Goal: Task Accomplishment & Management: Complete application form

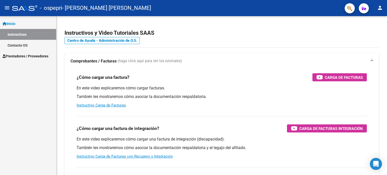
click at [33, 57] on span "Prestadores / Proveedores" at bounding box center [26, 56] width 46 height 6
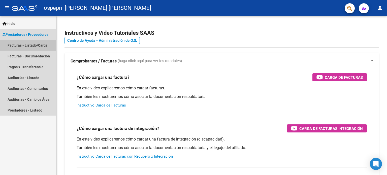
click at [37, 41] on link "Facturas - Listado/Carga" at bounding box center [28, 45] width 56 height 11
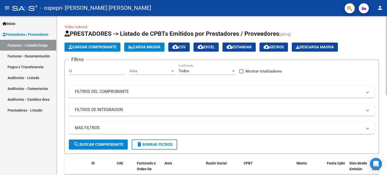
click at [85, 51] on button "Cargar Comprobante" at bounding box center [93, 47] width 56 height 9
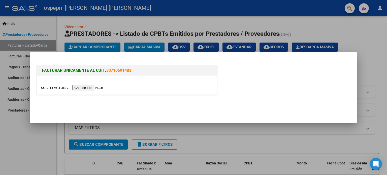
click at [89, 87] on input "file" at bounding box center [73, 87] width 64 height 5
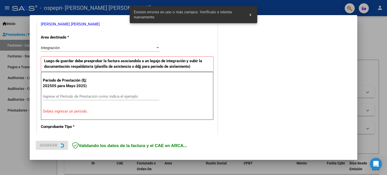
scroll to position [109, 0]
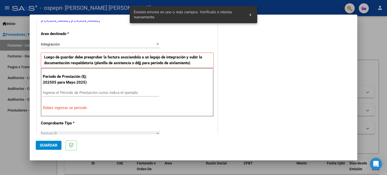
click at [79, 96] on div "Ingrese el Período de Prestación como indica el ejemplo" at bounding box center [101, 93] width 116 height 8
click at [85, 95] on div "Ingrese el Período de Prestación como indica el ejemplo" at bounding box center [101, 93] width 116 height 8
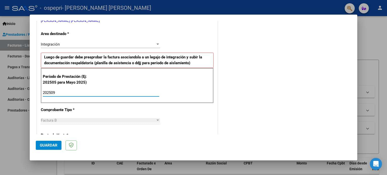
type input "202509"
click at [42, 146] on span "Guardar" at bounding box center [49, 145] width 18 height 5
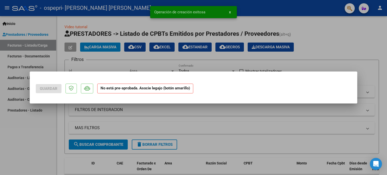
scroll to position [0, 0]
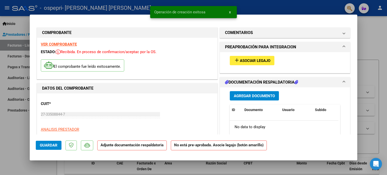
click at [261, 62] on span "Asociar Legajo" at bounding box center [255, 60] width 31 height 5
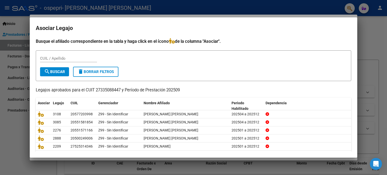
scroll to position [17, 0]
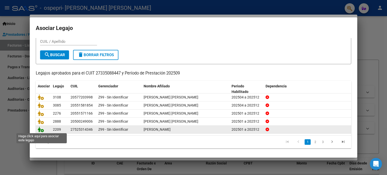
click at [38, 132] on icon at bounding box center [41, 130] width 6 height 6
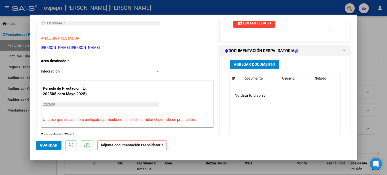
scroll to position [95, 0]
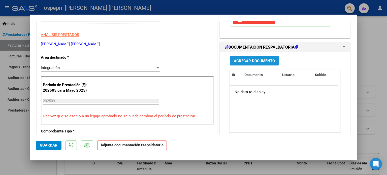
click at [251, 64] on button "Agregar Documento" at bounding box center [254, 60] width 49 height 9
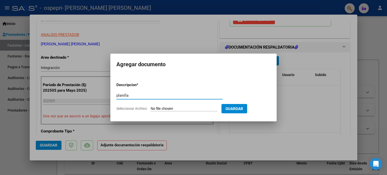
type input "planilla"
click at [198, 109] on input "Seleccionar Archivo" at bounding box center [184, 109] width 67 height 5
type input "C:\fakepath\CamScanner 5-10-25 20.21.pdf"
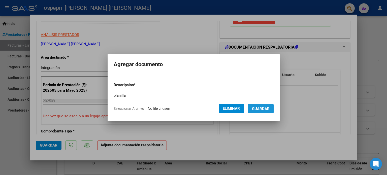
click at [263, 110] on span "Guardar" at bounding box center [261, 109] width 18 height 5
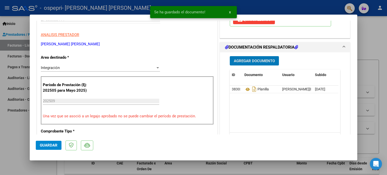
click at [57, 144] on span "Guardar" at bounding box center [49, 145] width 18 height 5
click at [18, 136] on div at bounding box center [193, 87] width 387 height 175
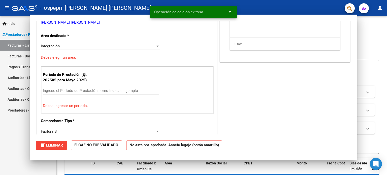
scroll to position [0, 0]
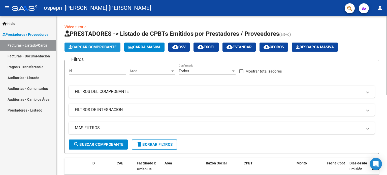
click at [108, 49] on span "Cargar Comprobante" at bounding box center [93, 47] width 48 height 5
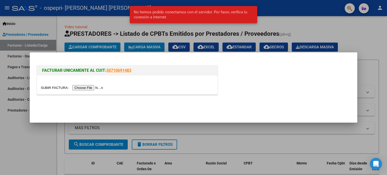
click at [96, 88] on input "file" at bounding box center [73, 87] width 64 height 5
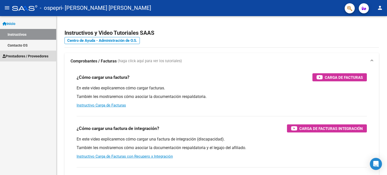
click at [36, 53] on span "Prestadores / Proveedores" at bounding box center [26, 56] width 46 height 6
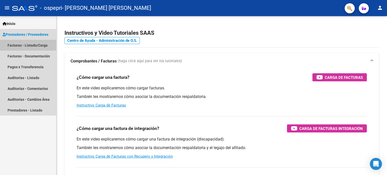
click at [41, 46] on link "Facturas - Listado/Carga" at bounding box center [28, 45] width 56 height 11
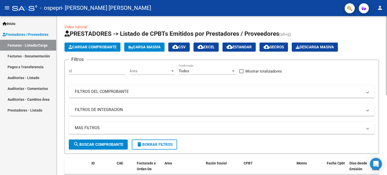
click at [97, 48] on span "Cargar Comprobante" at bounding box center [93, 47] width 48 height 5
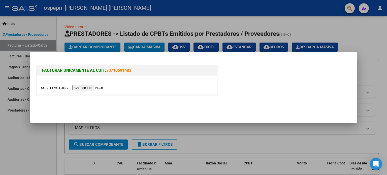
click at [95, 86] on input "file" at bounding box center [73, 87] width 64 height 5
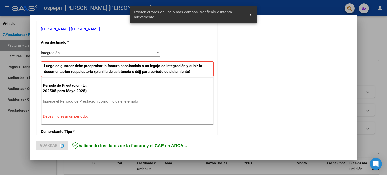
scroll to position [109, 0]
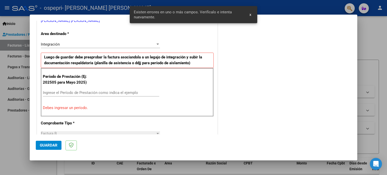
click at [91, 94] on input "Ingrese el Período de Prestación como indica el ejemplo" at bounding box center [101, 92] width 116 height 5
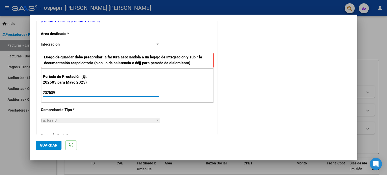
type input "202509"
click at [54, 144] on span "Guardar" at bounding box center [49, 145] width 18 height 5
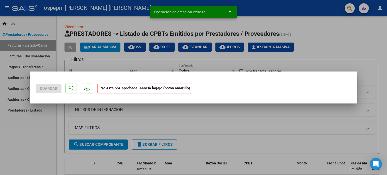
scroll to position [0, 0]
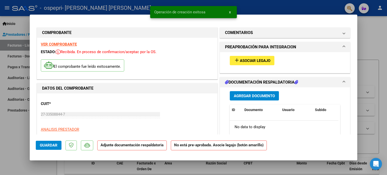
click at [246, 64] on button "add Asociar Legajo" at bounding box center [252, 60] width 45 height 9
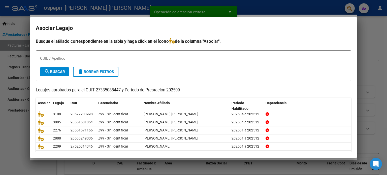
scroll to position [17, 0]
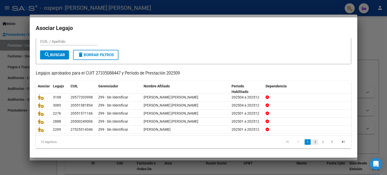
click at [312, 141] on link "2" at bounding box center [315, 142] width 6 height 6
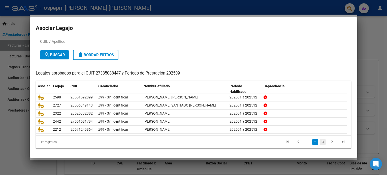
click at [322, 143] on link "3" at bounding box center [323, 142] width 6 height 6
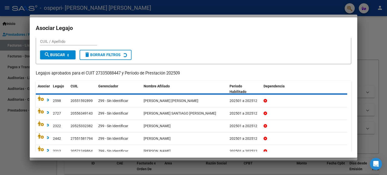
scroll to position [0, 0]
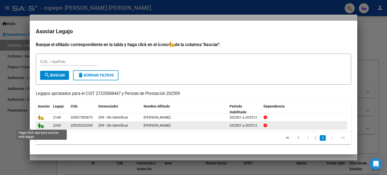
click at [41, 128] on icon at bounding box center [41, 126] width 6 height 6
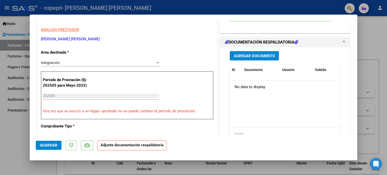
scroll to position [107, 0]
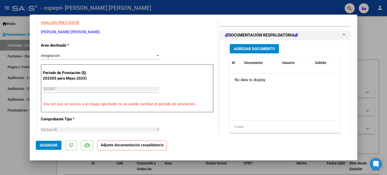
click at [242, 48] on span "Agregar Documento" at bounding box center [254, 49] width 41 height 5
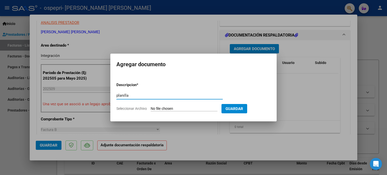
type input "planilla"
click at [180, 106] on app-file-uploader "Seleccionar Archivo" at bounding box center [168, 108] width 105 height 5
click at [182, 110] on input "Seleccionar Archivo" at bounding box center [184, 109] width 67 height 5
type input "C:\fakepath\CamScanner [DATE] 20.33.pdf"
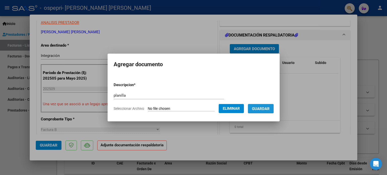
click at [266, 109] on span "Guardar" at bounding box center [261, 109] width 18 height 5
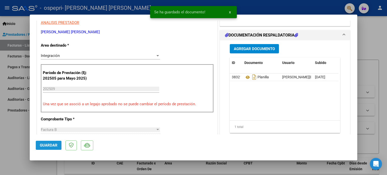
click at [53, 144] on span "Guardar" at bounding box center [49, 145] width 18 height 5
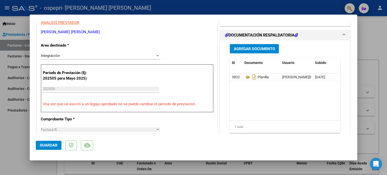
click at [52, 144] on span "Guardar" at bounding box center [49, 145] width 18 height 5
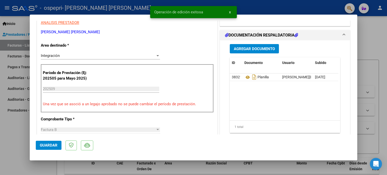
click at [17, 130] on div at bounding box center [193, 87] width 387 height 175
type input "$ 0,00"
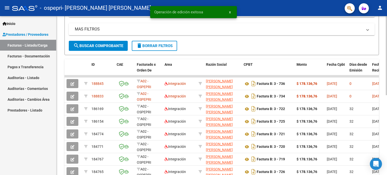
scroll to position [100, 0]
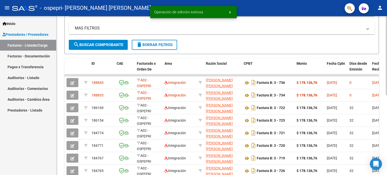
click at [387, 118] on div at bounding box center [386, 106] width 1 height 79
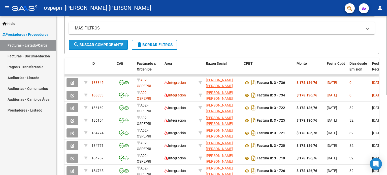
click at [113, 44] on span "search Buscar Comprobante" at bounding box center [98, 45] width 50 height 5
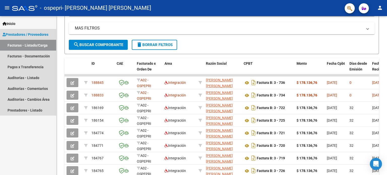
click at [39, 44] on link "Facturas - Listado/Carga" at bounding box center [28, 45] width 56 height 11
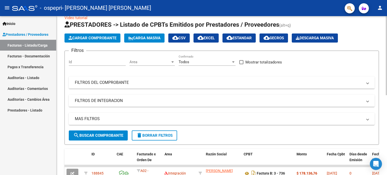
click at [387, 29] on div at bounding box center [386, 60] width 1 height 79
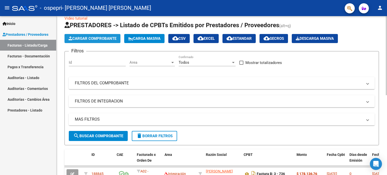
click at [91, 37] on span "Cargar Comprobante" at bounding box center [93, 38] width 48 height 5
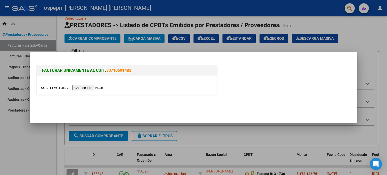
click at [90, 87] on input "file" at bounding box center [73, 87] width 64 height 5
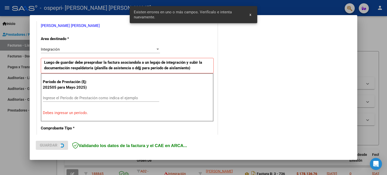
scroll to position [109, 0]
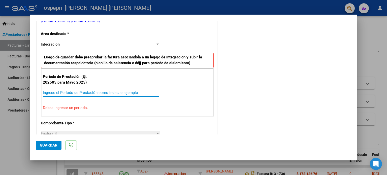
click at [100, 90] on input "Ingrese el Período de Prestación como indica el ejemplo" at bounding box center [101, 92] width 116 height 5
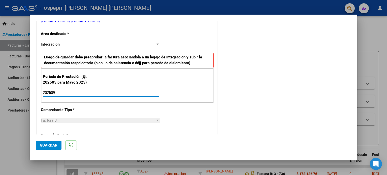
type input "202509"
click at [55, 145] on span "Guardar" at bounding box center [49, 145] width 18 height 5
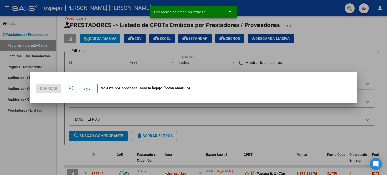
scroll to position [0, 0]
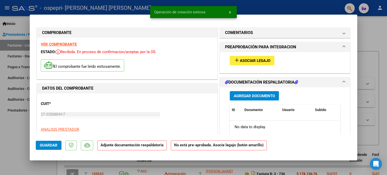
click at [253, 58] on button "add Asociar Legajo" at bounding box center [252, 60] width 45 height 9
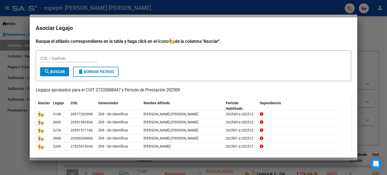
scroll to position [17, 0]
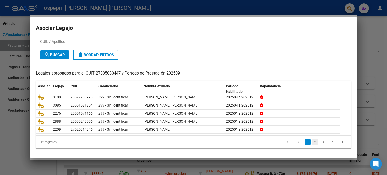
click at [313, 143] on link "2" at bounding box center [315, 142] width 6 height 6
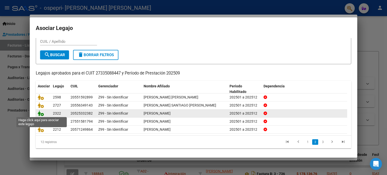
click at [40, 113] on icon at bounding box center [41, 114] width 6 height 6
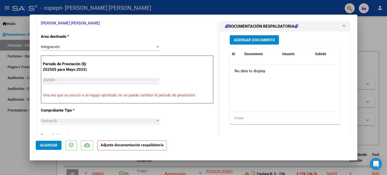
scroll to position [115, 0]
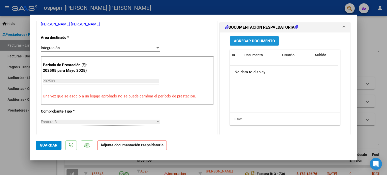
click at [259, 45] on button "Agregar Documento" at bounding box center [254, 40] width 49 height 9
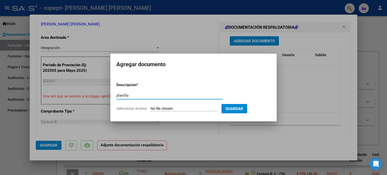
type input "planilla"
click at [191, 109] on input "Seleccionar Archivo" at bounding box center [184, 109] width 67 height 5
type input "C:\fakepath\CamScanner [DATE] 20.41.pdf"
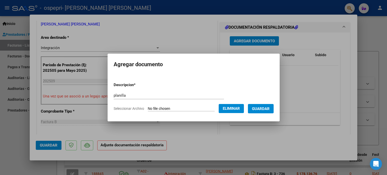
click at [272, 105] on button "Guardar" at bounding box center [261, 108] width 26 height 9
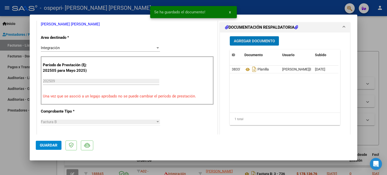
click at [49, 143] on span "Guardar" at bounding box center [49, 145] width 18 height 5
click at [12, 134] on div at bounding box center [193, 87] width 387 height 175
type input "$ 0,00"
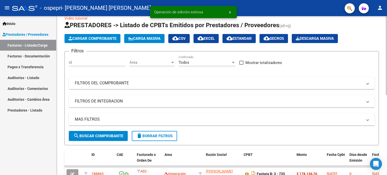
drag, startPoint x: 194, startPoint y: 132, endPoint x: 193, endPoint y: 135, distance: 3.0
click at [194, 132] on form "Filtros Id Area Area Todos Confirmado Mostrar totalizadores FILTROS DEL COMPROB…" at bounding box center [222, 98] width 315 height 94
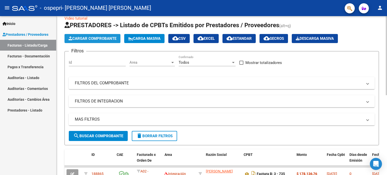
click at [102, 39] on span "Cargar Comprobante" at bounding box center [93, 38] width 48 height 5
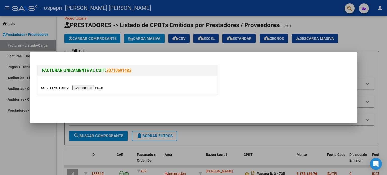
click at [387, 55] on div at bounding box center [193, 87] width 387 height 175
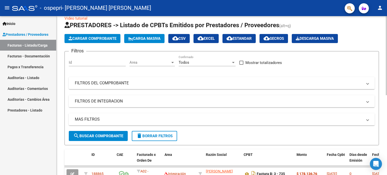
click at [111, 40] on span "Cargar Comprobante" at bounding box center [93, 38] width 48 height 5
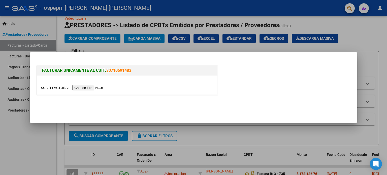
click at [100, 86] on input "file" at bounding box center [73, 87] width 64 height 5
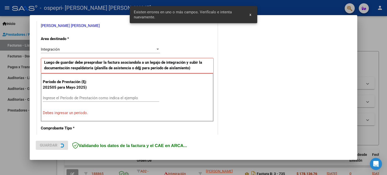
scroll to position [109, 0]
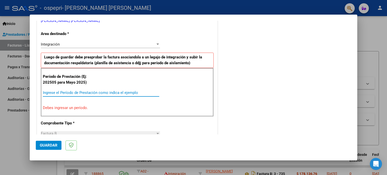
click at [97, 90] on input "Ingrese el Período de Prestación como indica el ejemplo" at bounding box center [101, 92] width 116 height 5
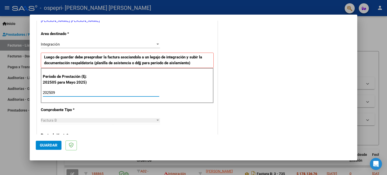
type input "202509"
click at [49, 145] on span "Guardar" at bounding box center [49, 145] width 18 height 5
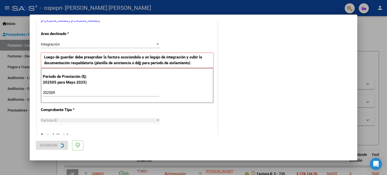
scroll to position [0, 0]
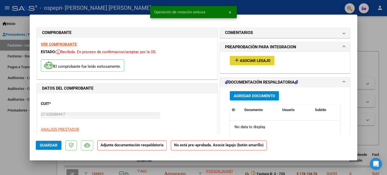
click at [254, 63] on span "Asociar Legajo" at bounding box center [255, 60] width 31 height 5
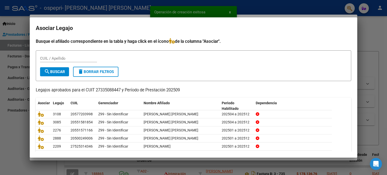
scroll to position [17, 0]
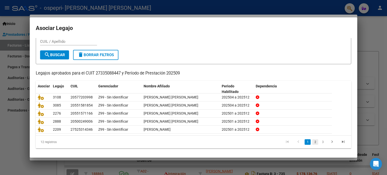
click at [312, 141] on link "2" at bounding box center [315, 142] width 6 height 6
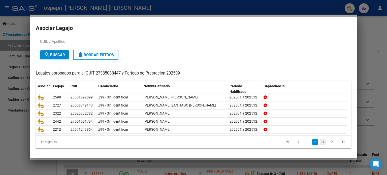
click at [320, 144] on link "3" at bounding box center [323, 142] width 6 height 6
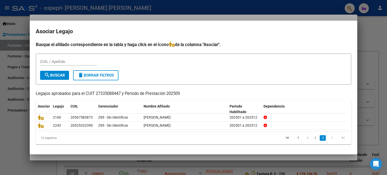
scroll to position [0, 0]
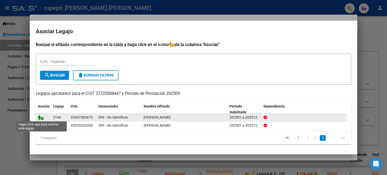
click at [43, 117] on icon at bounding box center [41, 118] width 6 height 6
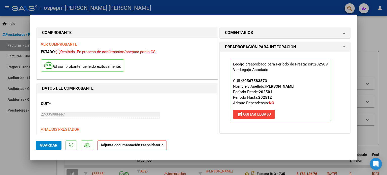
scroll to position [83, 0]
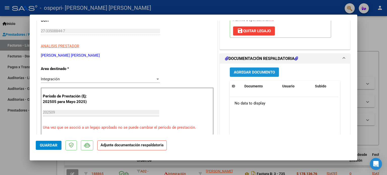
click at [259, 72] on span "Agregar Documento" at bounding box center [254, 72] width 41 height 5
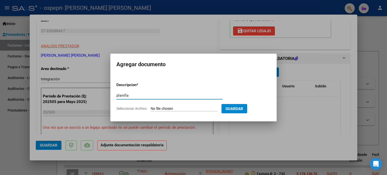
type input "planilla"
click at [209, 106] on app-file-uploader "Seleccionar Archivo" at bounding box center [168, 108] width 105 height 5
click at [185, 108] on input "Seleccionar Archivo" at bounding box center [184, 109] width 67 height 5
type input "C:\fakepath\CamScanner [DATE] 20.46.pdf"
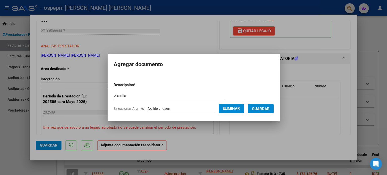
click at [268, 108] on span "Guardar" at bounding box center [261, 109] width 18 height 5
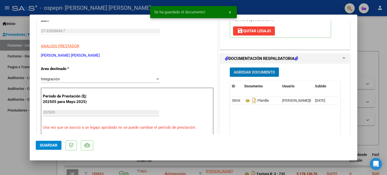
click at [57, 146] on span "Guardar" at bounding box center [49, 145] width 18 height 5
click at [20, 135] on div at bounding box center [193, 87] width 387 height 175
type input "$ 0,00"
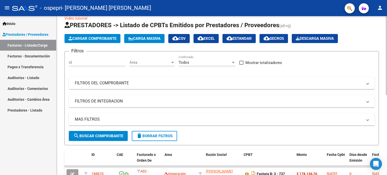
click at [101, 37] on span "Cargar Comprobante" at bounding box center [93, 38] width 48 height 5
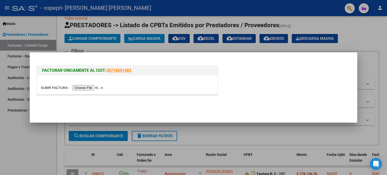
click at [94, 90] on input "file" at bounding box center [73, 87] width 64 height 5
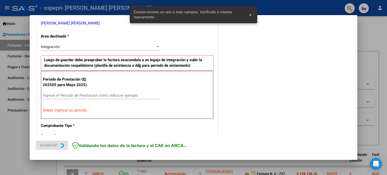
scroll to position [109, 0]
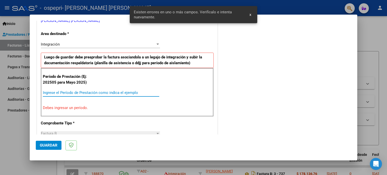
click at [115, 94] on input "Ingrese el Período de Prestación como indica el ejemplo" at bounding box center [101, 92] width 116 height 5
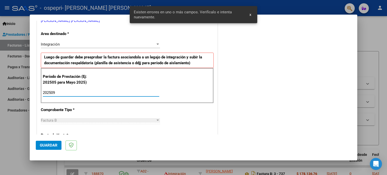
type input "202509"
click at [53, 144] on span "Guardar" at bounding box center [49, 145] width 18 height 5
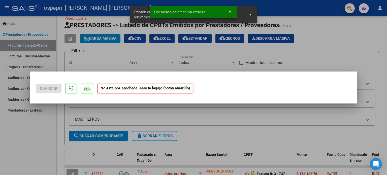
scroll to position [0, 0]
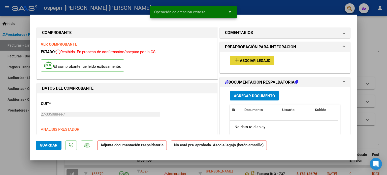
click at [252, 62] on span "Asociar Legajo" at bounding box center [255, 60] width 31 height 5
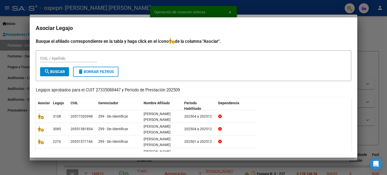
scroll to position [39, 0]
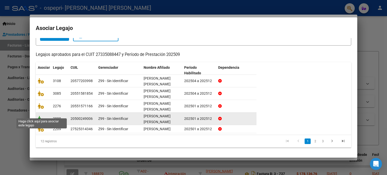
click at [40, 116] on icon at bounding box center [41, 119] width 6 height 6
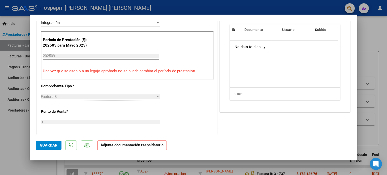
scroll to position [86, 0]
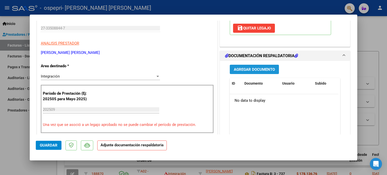
click at [256, 70] on span "Agregar Documento" at bounding box center [254, 69] width 41 height 5
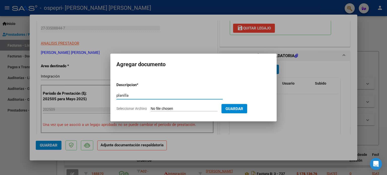
type input "planilla"
click at [190, 108] on input "Seleccionar Archivo" at bounding box center [184, 109] width 67 height 5
type input "C:\fakepath\CamScanner [DATE] 20.52.pdf"
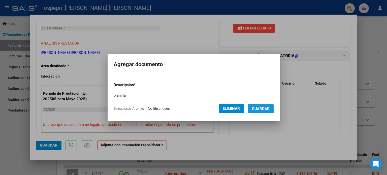
click at [264, 108] on span "Guardar" at bounding box center [261, 109] width 18 height 5
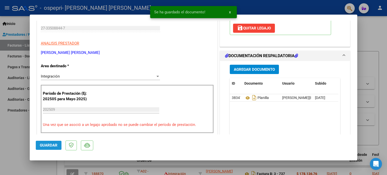
click at [55, 146] on span "Guardar" at bounding box center [49, 145] width 18 height 5
click at [19, 134] on div at bounding box center [193, 87] width 387 height 175
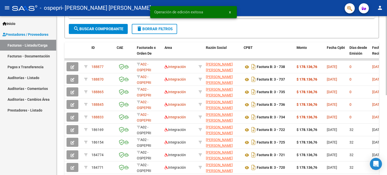
scroll to position [121, 0]
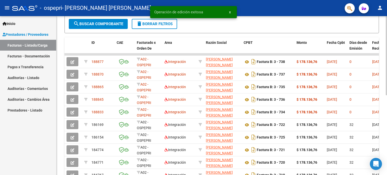
click at [387, 104] on div at bounding box center [386, 116] width 1 height 79
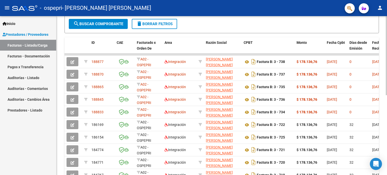
scroll to position [161, 0]
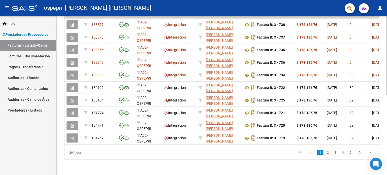
click at [386, 146] on div at bounding box center [386, 135] width 1 height 79
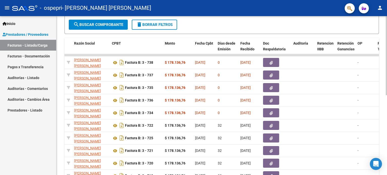
scroll to position [118, 0]
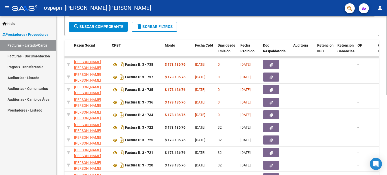
click at [386, 96] on div at bounding box center [386, 115] width 1 height 79
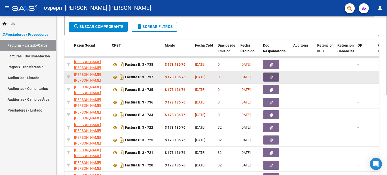
click at [270, 76] on icon "button" at bounding box center [271, 78] width 3 height 4
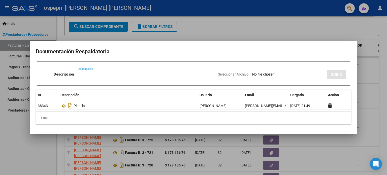
click at [366, 116] on div at bounding box center [193, 87] width 387 height 175
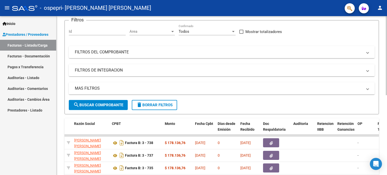
scroll to position [27, 0]
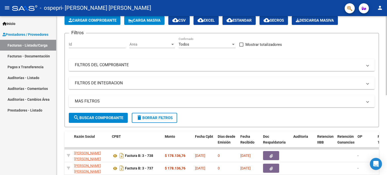
click at [384, 41] on div "Video tutorial PRESTADORES -> Listado de CPBTs Emitidos por Prestadores / Prove…" at bounding box center [222, 147] width 332 height 317
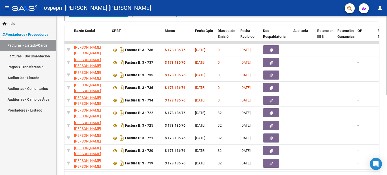
click at [377, 173] on div "Video tutorial PRESTADORES -> Listado de CPBTs Emitidos por Prestadores / Prove…" at bounding box center [222, 42] width 332 height 317
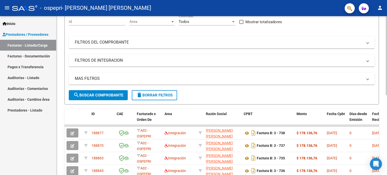
scroll to position [47, 0]
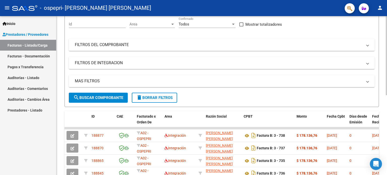
click at [387, 56] on div at bounding box center [386, 79] width 1 height 79
drag, startPoint x: 385, startPoint y: 77, endPoint x: 387, endPoint y: 44, distance: 32.6
click at [387, 44] on div "Video tutorial PRESTADORES -> Listado de CPBTs Emitidos por Prestadores / Prove…" at bounding box center [222, 127] width 332 height 317
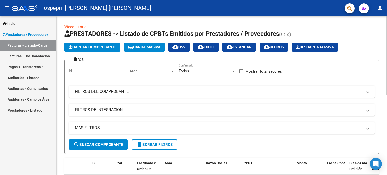
click at [387, 57] on div at bounding box center [386, 55] width 1 height 79
click at [105, 47] on span "Cargar Comprobante" at bounding box center [93, 47] width 48 height 5
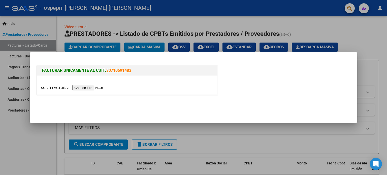
click at [100, 86] on input "file" at bounding box center [73, 87] width 64 height 5
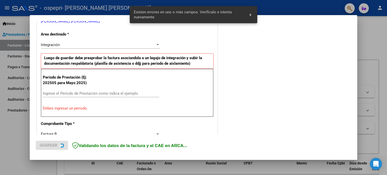
scroll to position [109, 0]
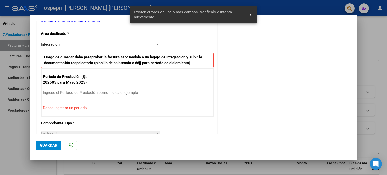
click at [54, 146] on span "Guardar" at bounding box center [49, 145] width 18 height 5
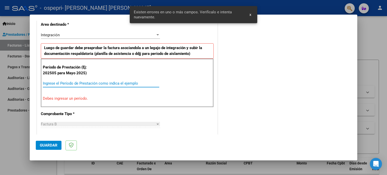
click at [85, 81] on input "Ingrese el Período de Prestación como indica el ejemplo" at bounding box center [101, 83] width 116 height 5
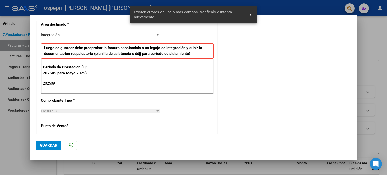
type input "202509"
click at [56, 147] on span "Guardar" at bounding box center [49, 145] width 18 height 5
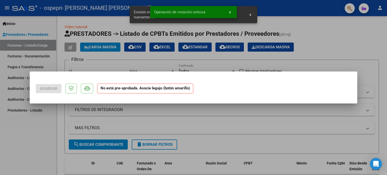
scroll to position [0, 0]
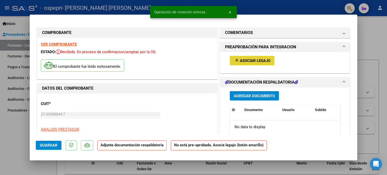
click at [250, 61] on span "Asociar Legajo" at bounding box center [255, 60] width 31 height 5
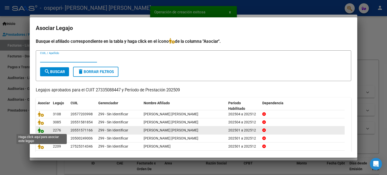
click at [40, 131] on icon at bounding box center [41, 131] width 6 height 6
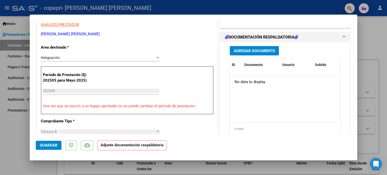
scroll to position [101, 0]
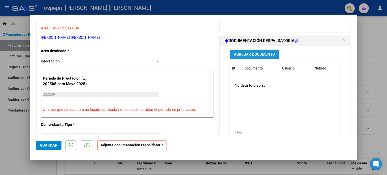
click at [260, 56] on span "Agregar Documento" at bounding box center [254, 54] width 41 height 5
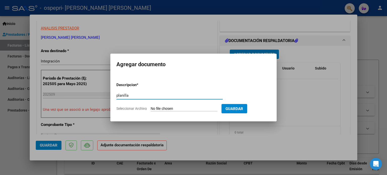
type input "planilla"
click at [196, 108] on input "Seleccionar Archivo" at bounding box center [184, 109] width 67 height 5
type input "C:\fakepath\CamScanner [DATE] 20.59.pdf"
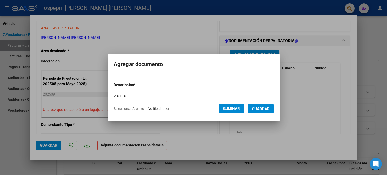
click at [269, 112] on button "Guardar" at bounding box center [261, 108] width 26 height 9
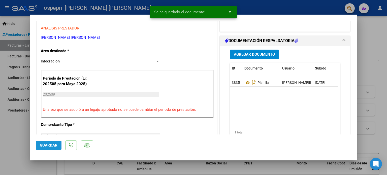
click at [58, 146] on button "Guardar" at bounding box center [49, 145] width 26 height 9
click at [13, 150] on div at bounding box center [193, 87] width 387 height 175
type input "$ 0,00"
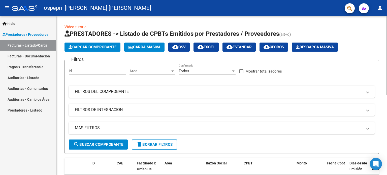
click at [102, 43] on button "Cargar Comprobante" at bounding box center [93, 47] width 56 height 9
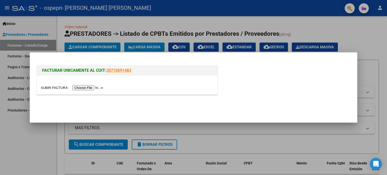
click at [95, 89] on input "file" at bounding box center [73, 87] width 64 height 5
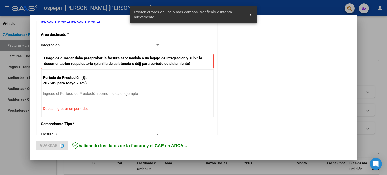
scroll to position [109, 0]
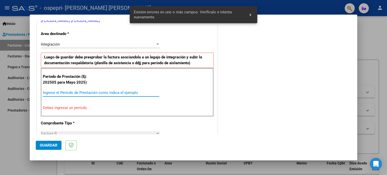
click at [100, 94] on input "Ingrese el Período de Prestación como indica el ejemplo" at bounding box center [101, 92] width 116 height 5
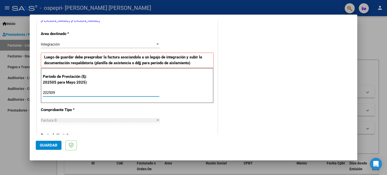
type input "202509"
click at [54, 144] on span "Guardar" at bounding box center [49, 145] width 18 height 5
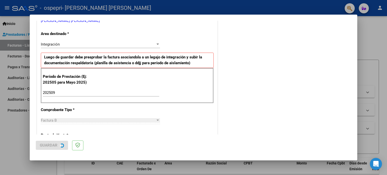
scroll to position [0, 0]
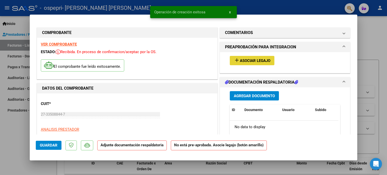
click at [251, 59] on span "Asociar Legajo" at bounding box center [255, 60] width 31 height 5
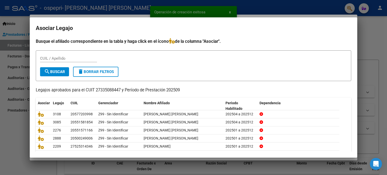
scroll to position [17, 0]
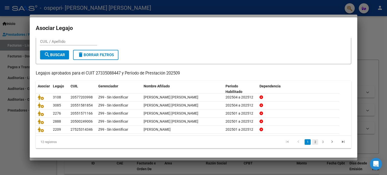
click at [313, 143] on link "2" at bounding box center [315, 142] width 6 height 6
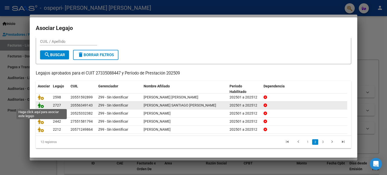
click at [39, 105] on icon at bounding box center [41, 106] width 6 height 6
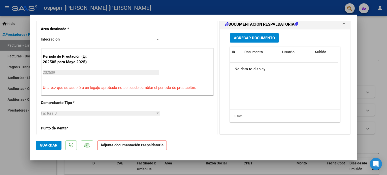
scroll to position [127, 0]
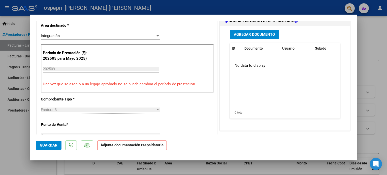
click at [260, 33] on button "Agregar Documento" at bounding box center [254, 34] width 49 height 9
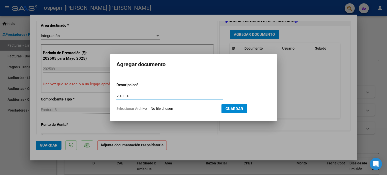
type input "planilla"
click at [215, 109] on input "Seleccionar Archivo" at bounding box center [184, 109] width 67 height 5
type input "C:\fakepath\CamScanner [DATE] 21.04.pdf"
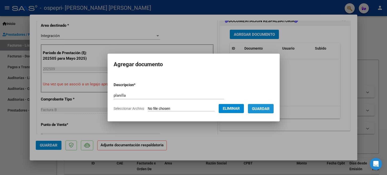
click at [270, 108] on span "Guardar" at bounding box center [261, 109] width 18 height 5
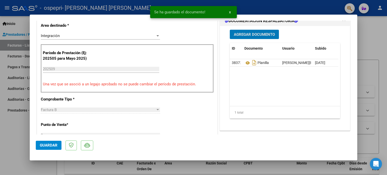
click at [59, 145] on button "Guardar" at bounding box center [49, 145] width 26 height 9
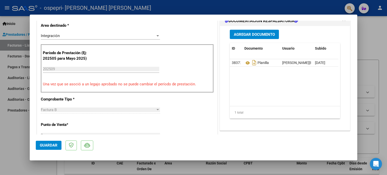
click at [40, 147] on span "Guardar" at bounding box center [49, 145] width 18 height 5
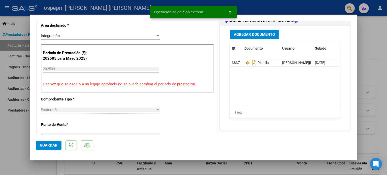
click at [7, 139] on div at bounding box center [193, 87] width 387 height 175
type input "$ 0,00"
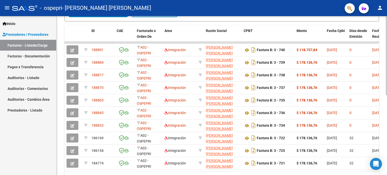
scroll to position [130, 0]
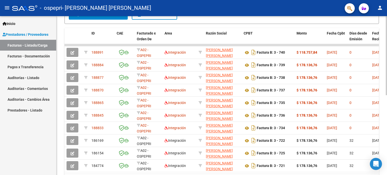
click at [387, 105] on div at bounding box center [386, 121] width 1 height 79
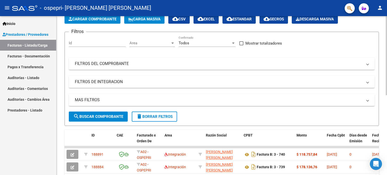
click at [386, 34] on div at bounding box center [386, 69] width 1 height 79
click at [98, 21] on button "Cargar Comprobante" at bounding box center [93, 19] width 56 height 9
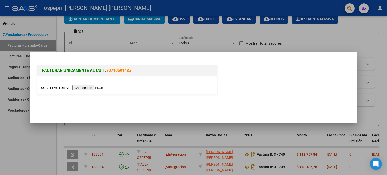
click at [102, 87] on input "file" at bounding box center [73, 87] width 64 height 5
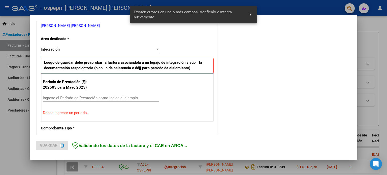
scroll to position [109, 0]
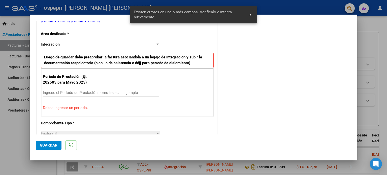
click at [91, 93] on input "Ingrese el Período de Prestación como indica el ejemplo" at bounding box center [101, 92] width 116 height 5
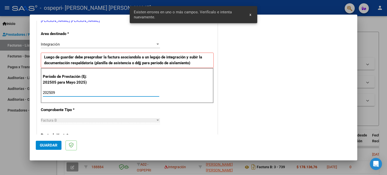
type input "202509"
click at [53, 147] on span "Guardar" at bounding box center [49, 145] width 18 height 5
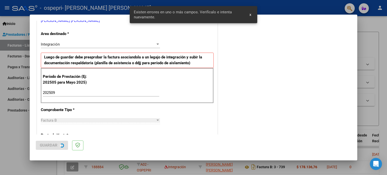
scroll to position [0, 0]
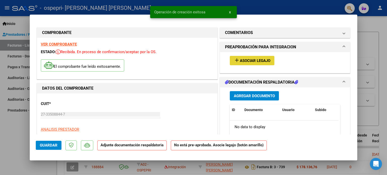
click at [243, 63] on button "add Asociar Legajo" at bounding box center [252, 60] width 45 height 9
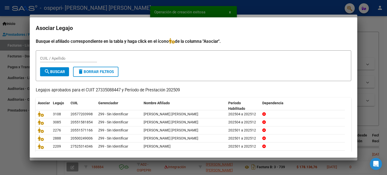
scroll to position [17, 0]
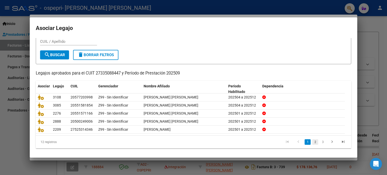
click at [313, 142] on link "2" at bounding box center [315, 142] width 6 height 6
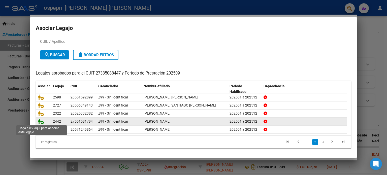
click at [41, 122] on icon at bounding box center [41, 122] width 6 height 6
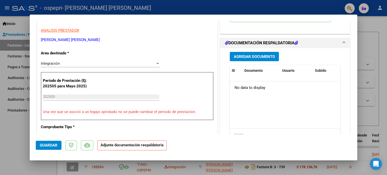
scroll to position [91, 0]
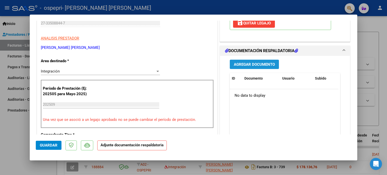
click at [267, 62] on span "Agregar Documento" at bounding box center [254, 64] width 41 height 5
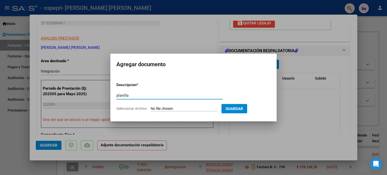
type input "planilla"
click at [189, 109] on input "Seleccionar Archivo" at bounding box center [184, 109] width 67 height 5
type input "C:\fakepath\isa [PERSON_NAME] planilla.pdf"
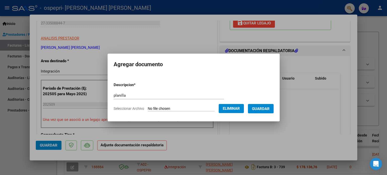
click at [262, 107] on span "Guardar" at bounding box center [261, 109] width 18 height 5
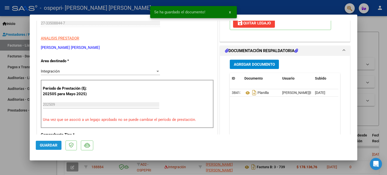
click at [44, 148] on span "Guardar" at bounding box center [49, 145] width 18 height 5
click at [19, 146] on div at bounding box center [193, 87] width 387 height 175
type input "$ 0,00"
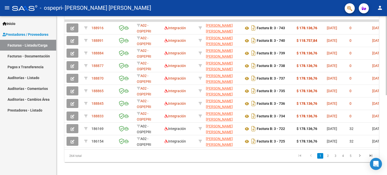
scroll to position [156, 0]
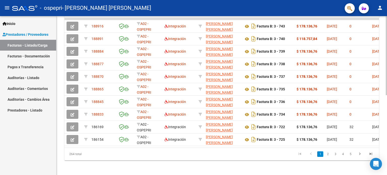
click at [387, 112] on div at bounding box center [386, 134] width 1 height 79
